Goal: Information Seeking & Learning: Obtain resource

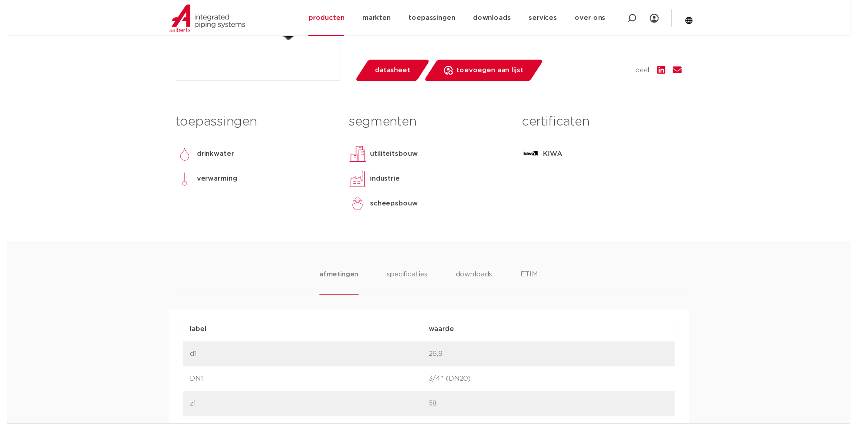
scroll to position [181, 0]
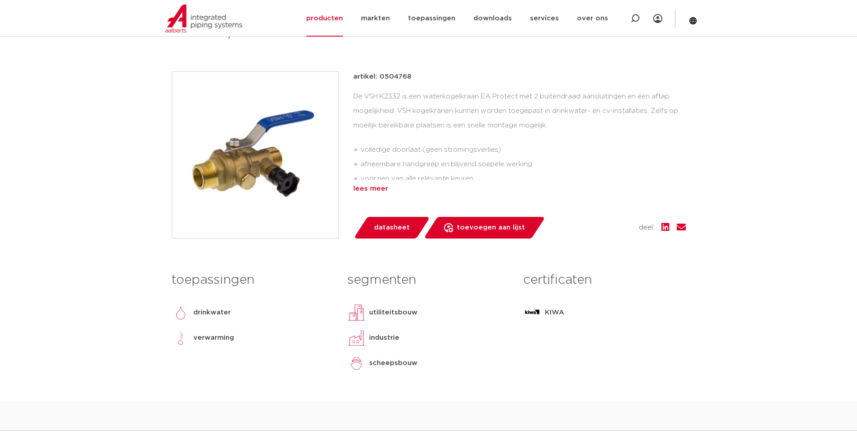
click at [374, 190] on div "lees meer" at bounding box center [519, 188] width 332 height 11
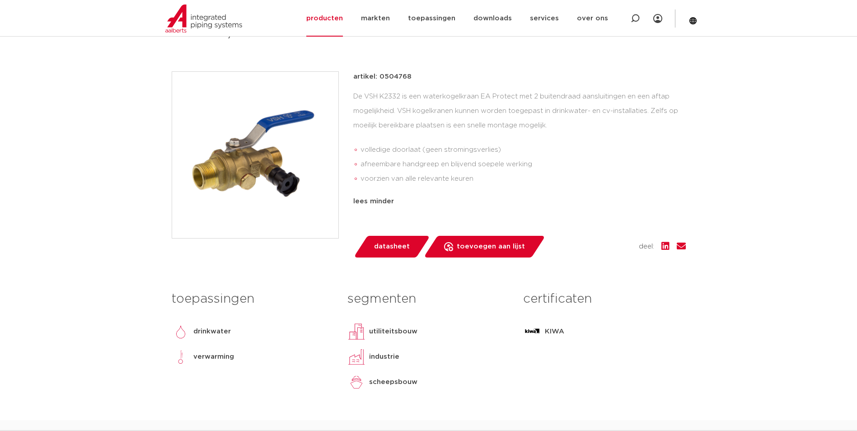
click at [392, 241] on span "datasheet" at bounding box center [392, 246] width 36 height 14
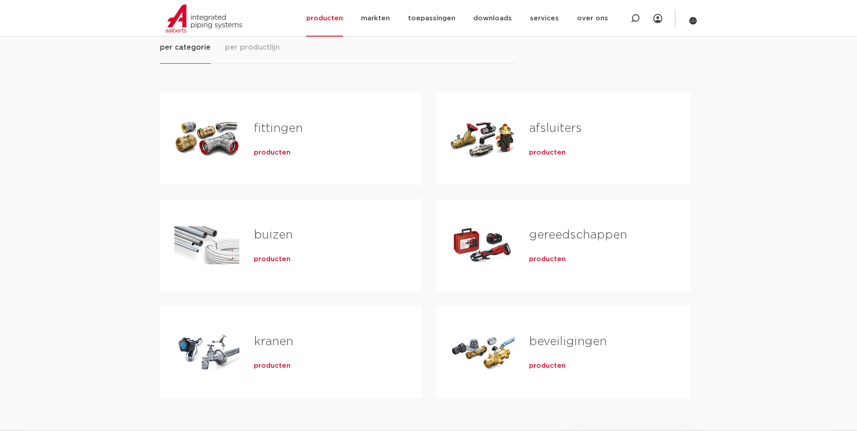
scroll to position [226, 0]
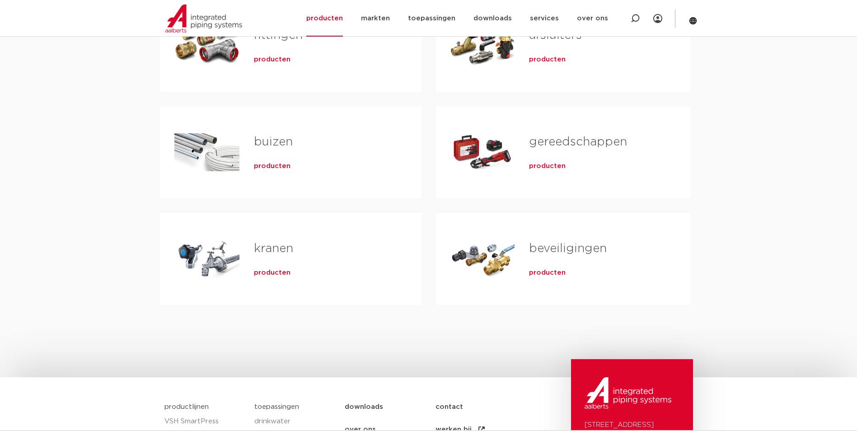
click at [548, 249] on link "beveiligingen" at bounding box center [568, 249] width 78 height 12
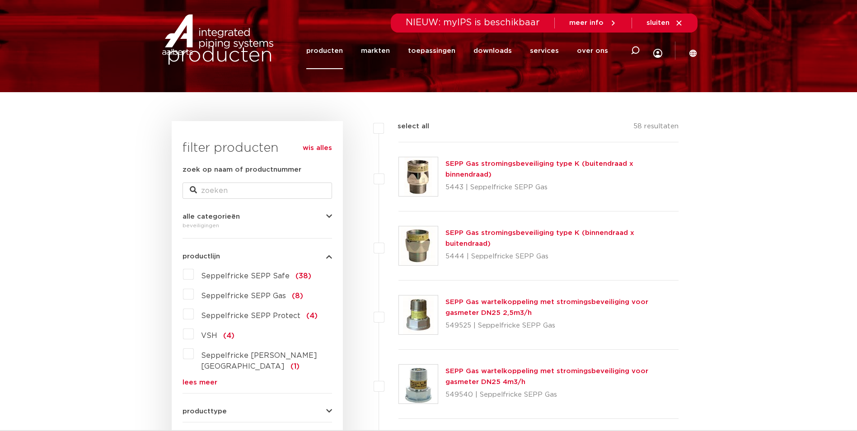
scroll to position [136, 0]
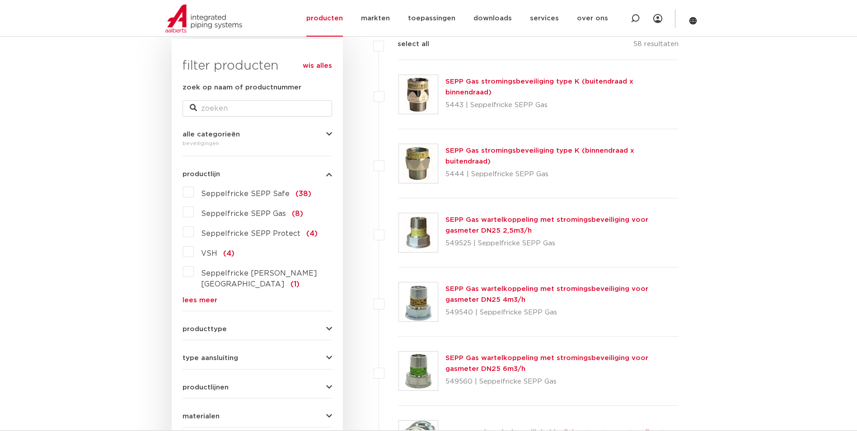
click at [205, 297] on link "lees meer" at bounding box center [257, 300] width 150 height 7
click at [194, 315] on label "VSH EA Protect (1)" at bounding box center [234, 322] width 81 height 14
click at [0, 0] on input "VSH EA Protect (1)" at bounding box center [0, 0] width 0 height 0
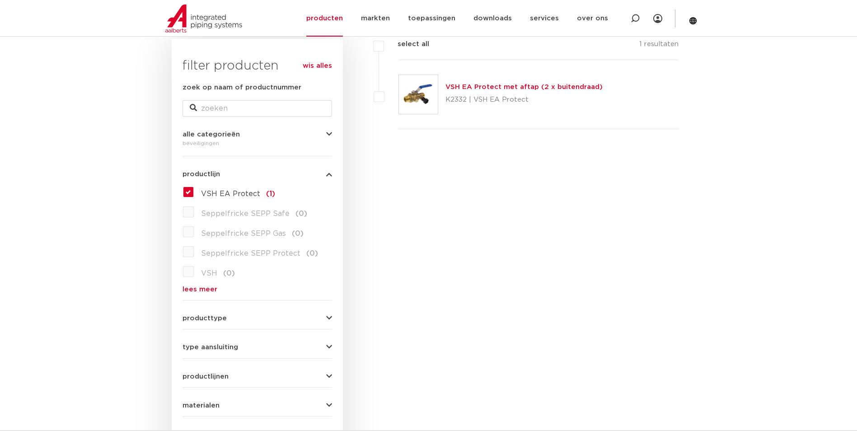
click at [509, 86] on link "VSH EA Protect met aftap (2 x buitendraad)" at bounding box center [523, 87] width 157 height 7
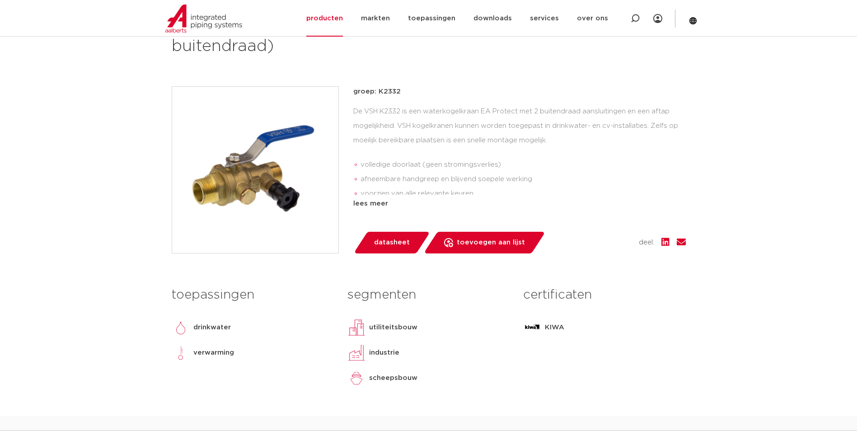
scroll to position [45, 0]
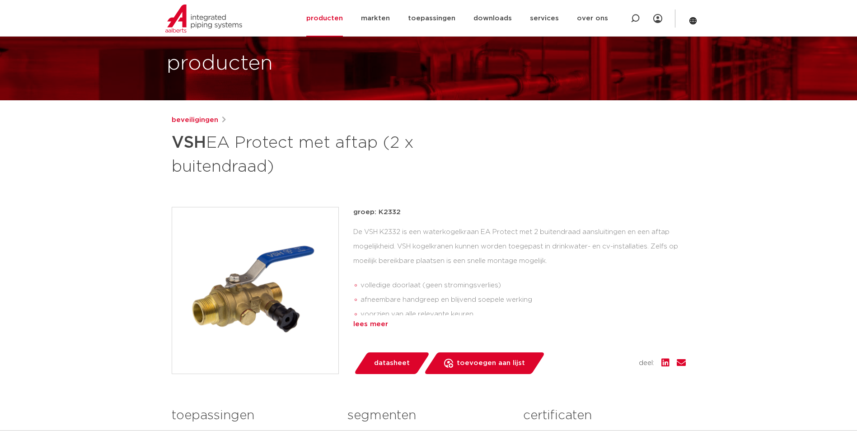
click at [373, 320] on div "lees meer" at bounding box center [519, 324] width 332 height 11
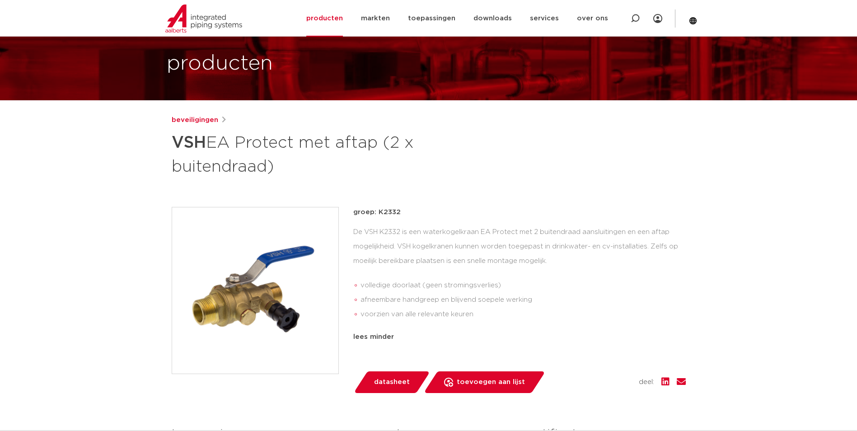
click at [241, 308] on img at bounding box center [255, 290] width 166 height 166
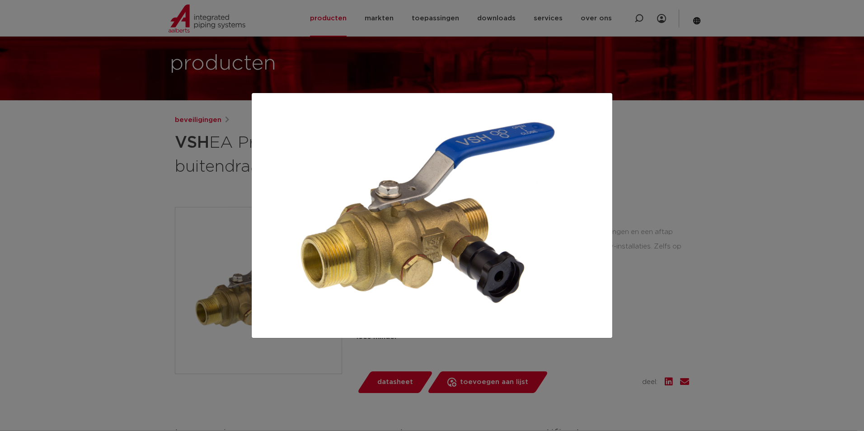
click at [651, 183] on div at bounding box center [432, 215] width 864 height 431
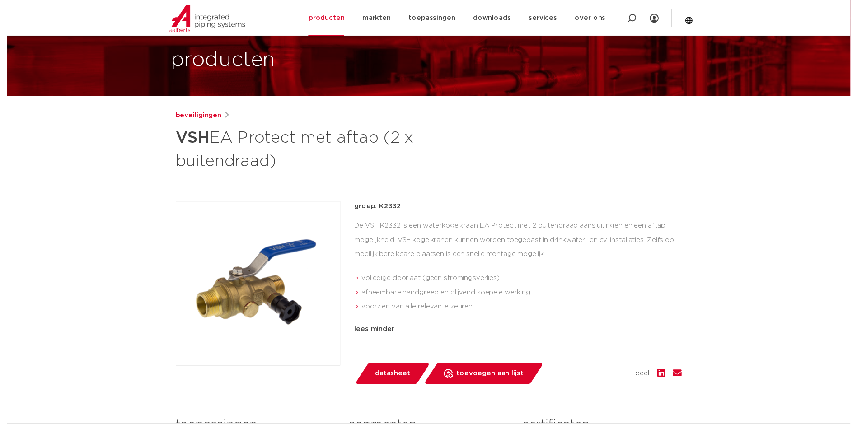
scroll to position [271, 0]
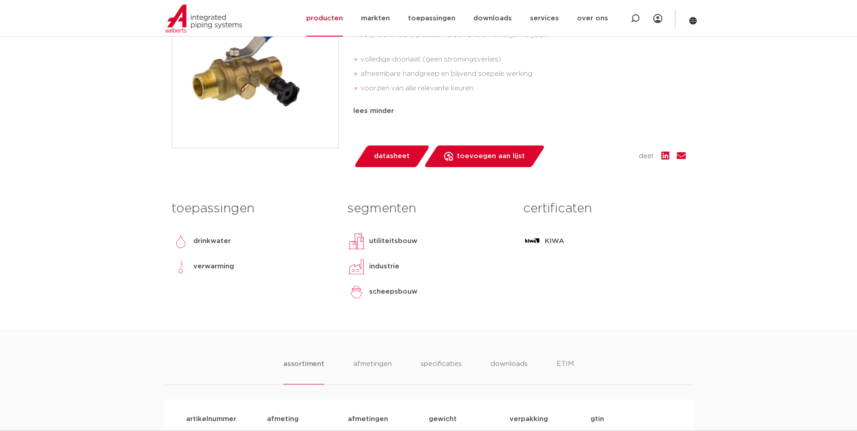
click at [377, 161] on span "datasheet" at bounding box center [392, 156] width 36 height 14
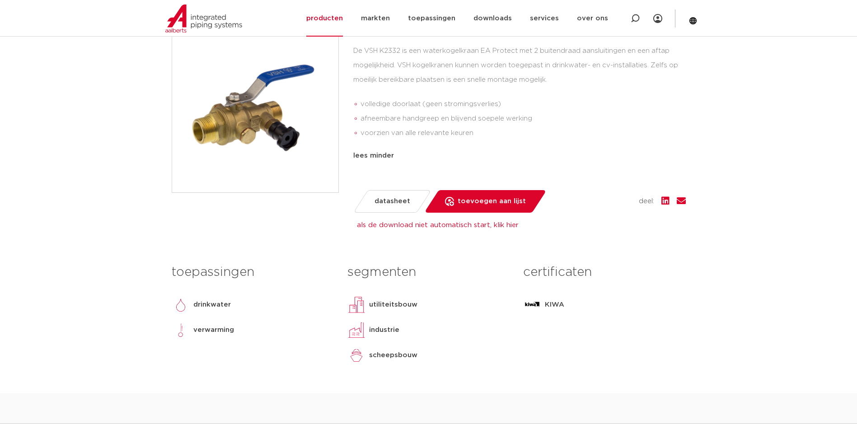
scroll to position [226, 0]
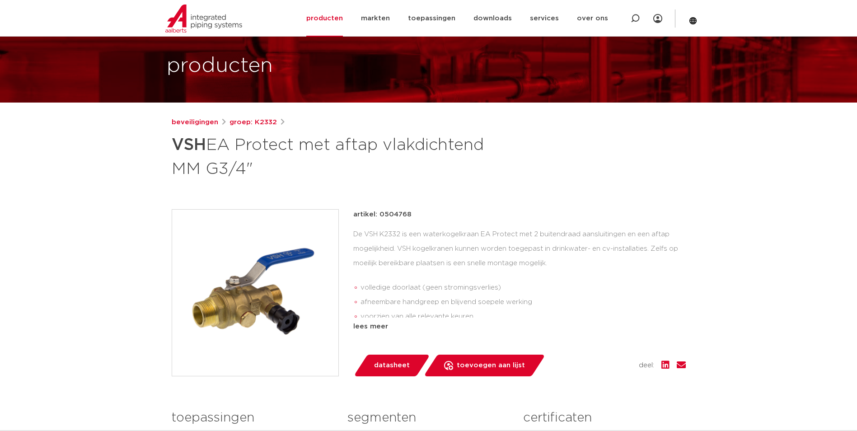
scroll to position [90, 0]
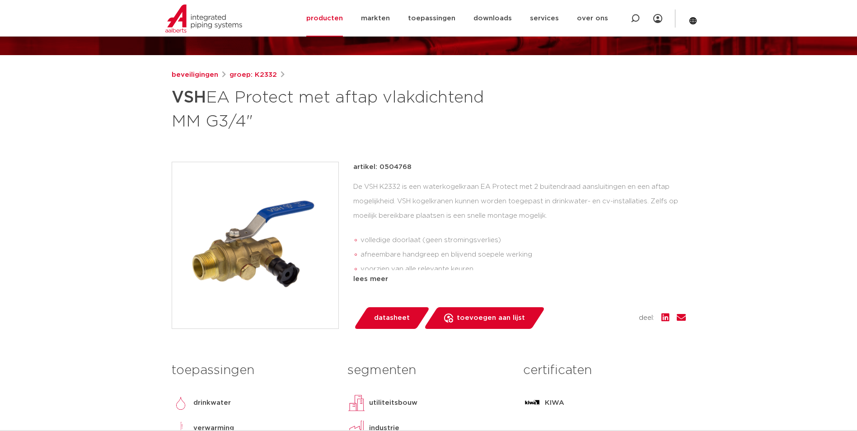
click at [397, 164] on p "artikel: 0504768" at bounding box center [382, 167] width 58 height 11
copy p "0504768"
